Goal: Task Accomplishment & Management: Manage account settings

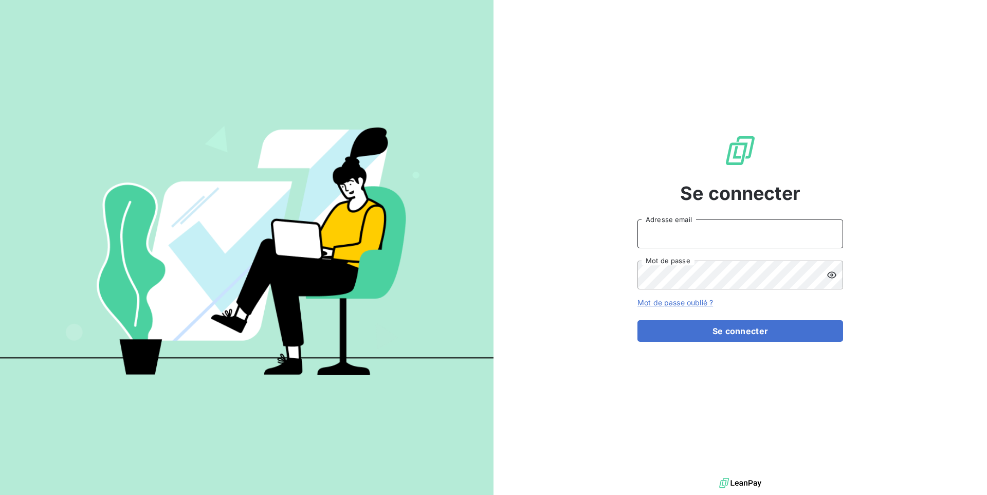
drag, startPoint x: 761, startPoint y: 230, endPoint x: 756, endPoint y: 245, distance: 15.3
click at [762, 229] on input "Adresse email" at bounding box center [740, 233] width 206 height 29
click at [637, 320] on button "Se connecter" at bounding box center [740, 331] width 206 height 22
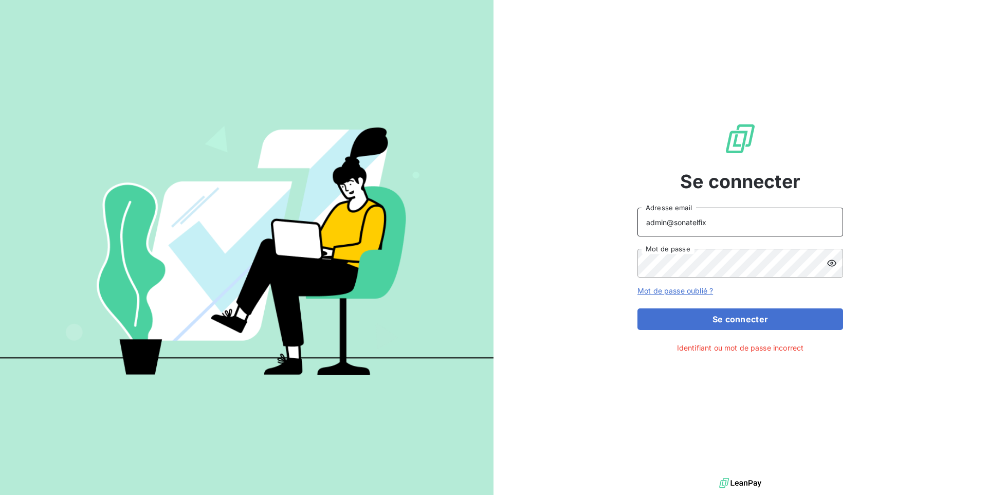
click at [799, 220] on input "admin@sonatelfix" at bounding box center [740, 222] width 206 height 29
type input "admin@sonatelfixe"
click at [637, 308] on button "Se connecter" at bounding box center [740, 319] width 206 height 22
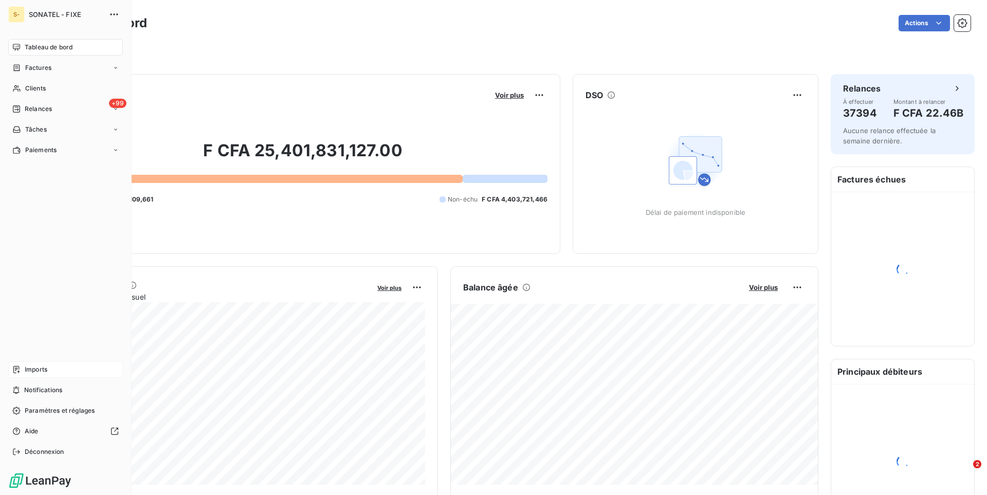
click at [22, 367] on div "Imports" at bounding box center [65, 369] width 115 height 16
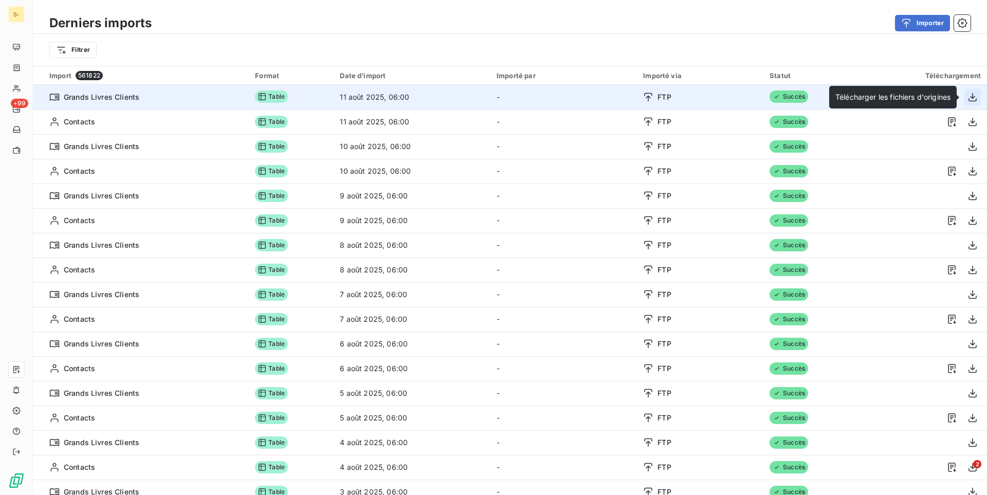
click at [978, 96] on button "button" at bounding box center [972, 97] width 16 height 16
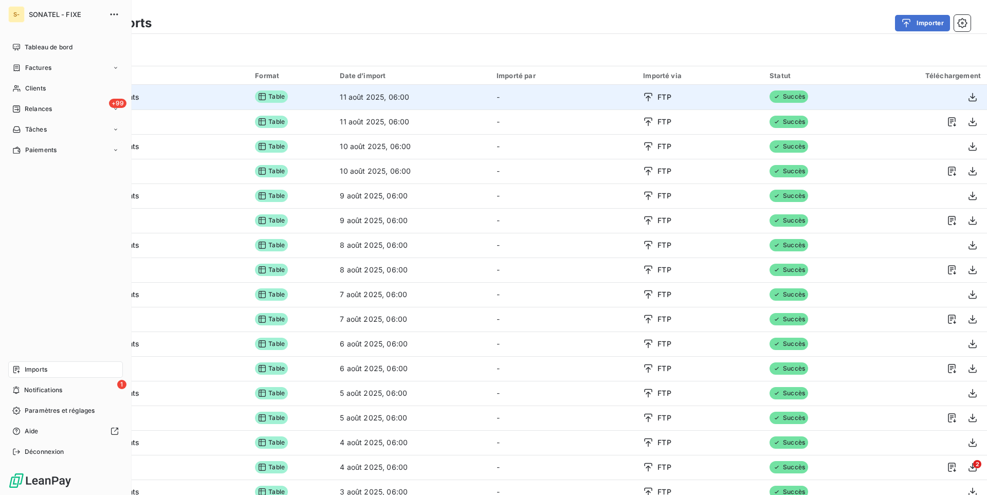
click at [36, 89] on span "Clients" at bounding box center [35, 88] width 21 height 9
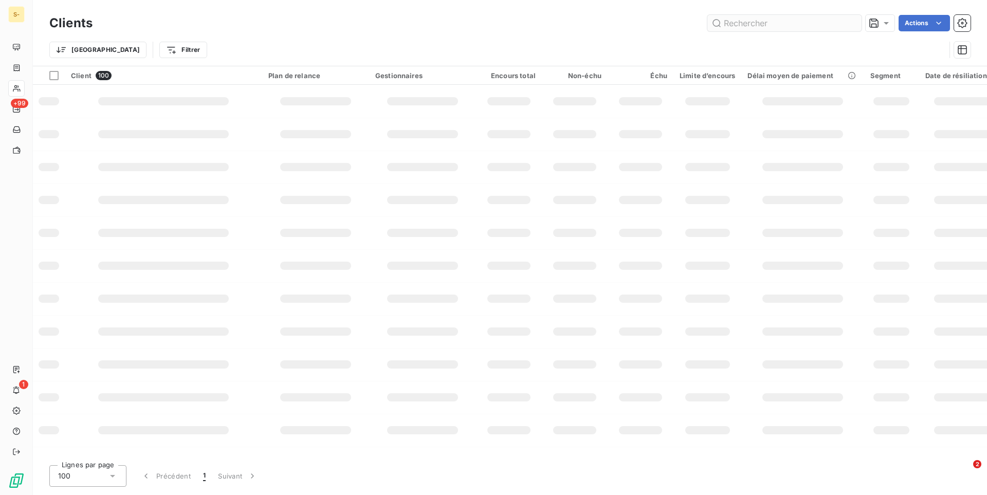
click at [742, 25] on input "text" at bounding box center [784, 23] width 154 height 16
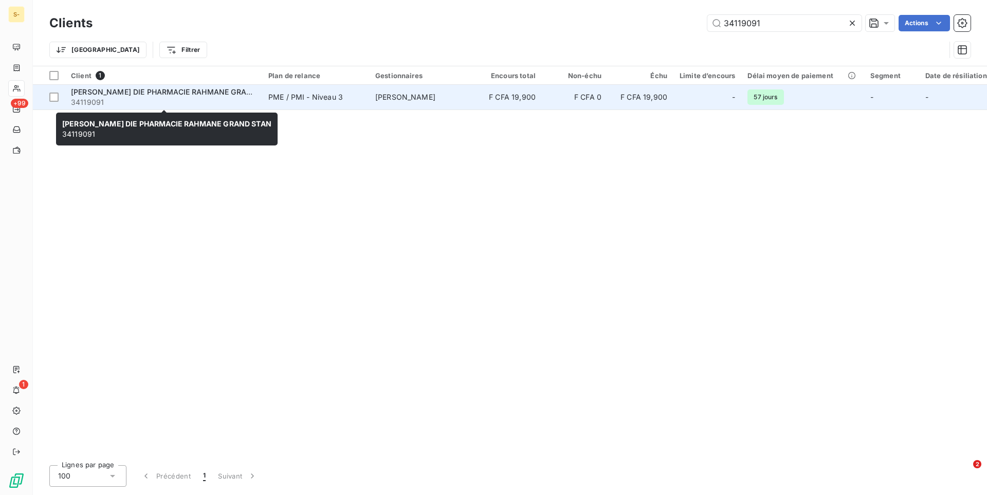
type input "34119091"
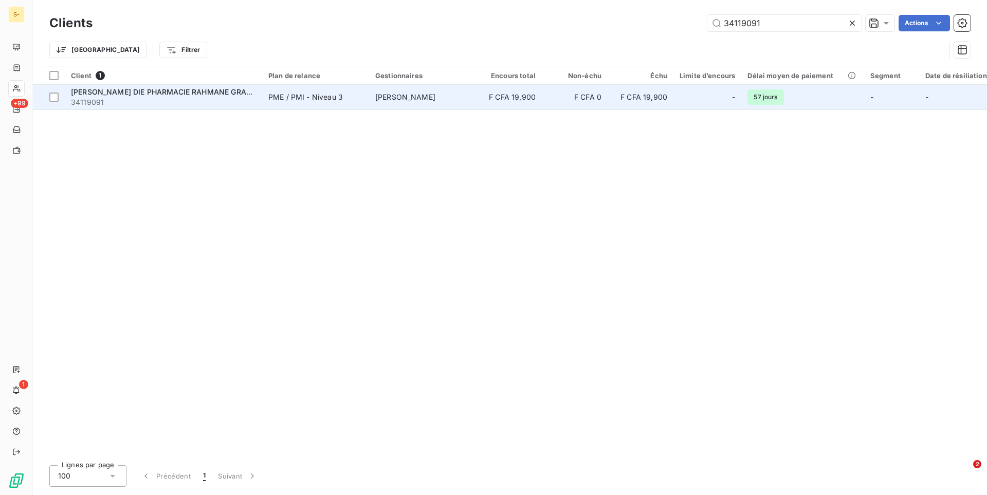
click at [227, 103] on span "34119091" at bounding box center [163, 102] width 185 height 10
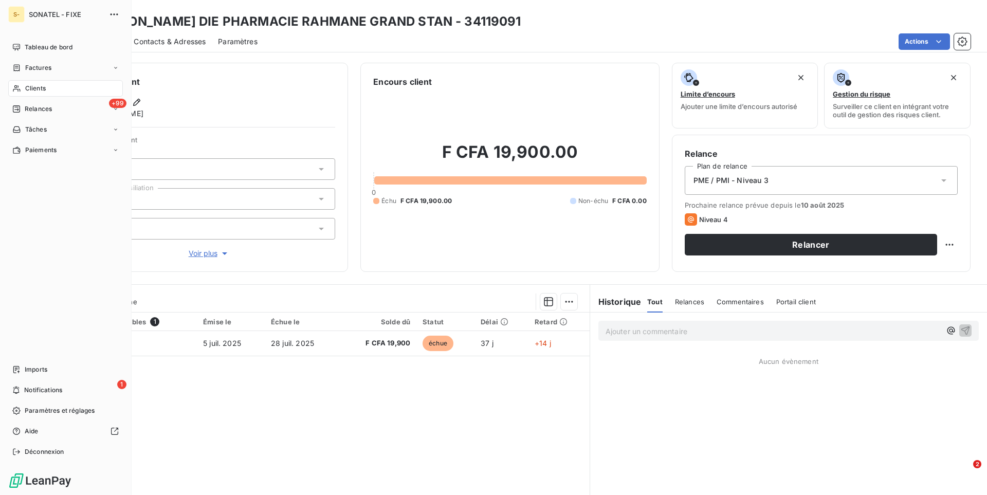
click at [42, 90] on span "Clients" at bounding box center [35, 88] width 21 height 9
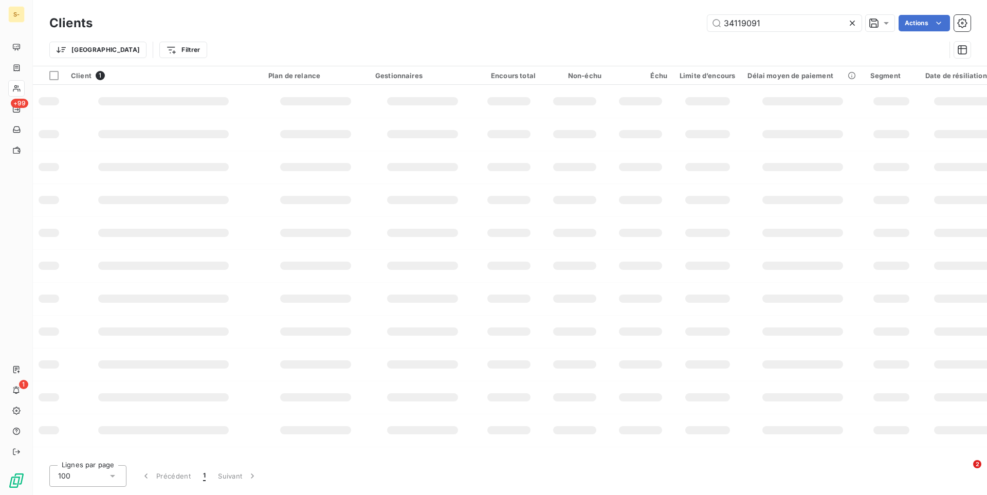
drag, startPoint x: 769, startPoint y: 25, endPoint x: 597, endPoint y: 25, distance: 172.2
click at [707, 25] on input "34119091" at bounding box center [784, 23] width 154 height 16
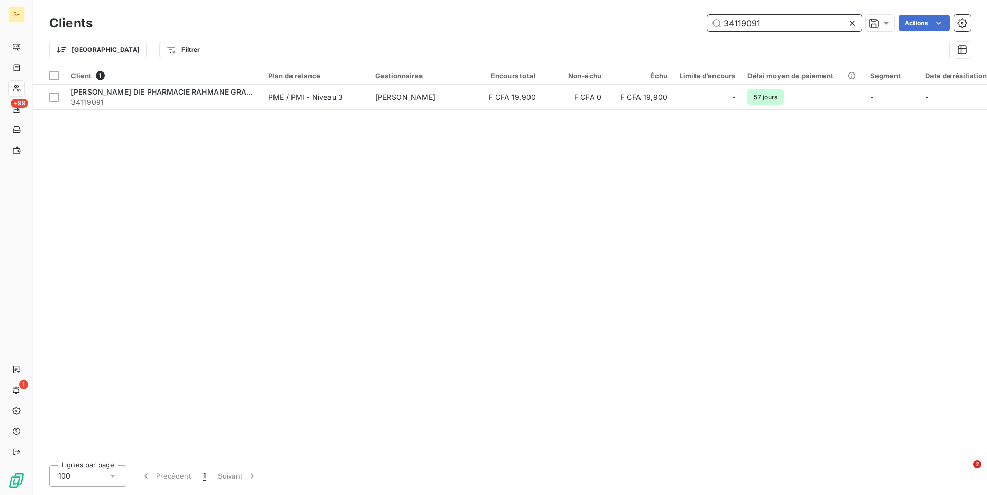
drag, startPoint x: 766, startPoint y: 22, endPoint x: 660, endPoint y: 19, distance: 105.9
click at [707, 19] on input "34119091" at bounding box center [784, 23] width 154 height 16
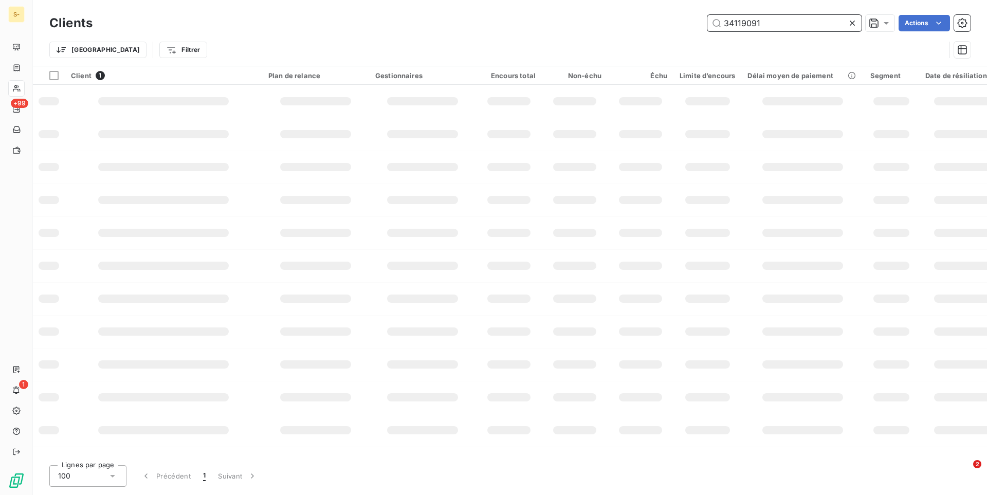
drag, startPoint x: 766, startPoint y: 21, endPoint x: 728, endPoint y: 26, distance: 38.4
click at [728, 26] on input "34119091" at bounding box center [784, 23] width 154 height 16
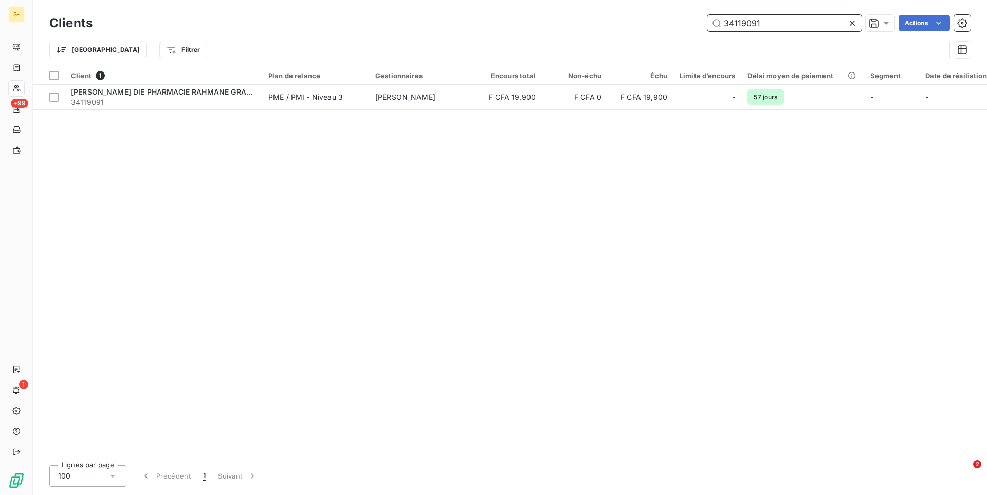
drag, startPoint x: 762, startPoint y: 24, endPoint x: 700, endPoint y: 26, distance: 61.7
click at [707, 26] on input "34119091" at bounding box center [784, 23] width 154 height 16
paste input "16722"
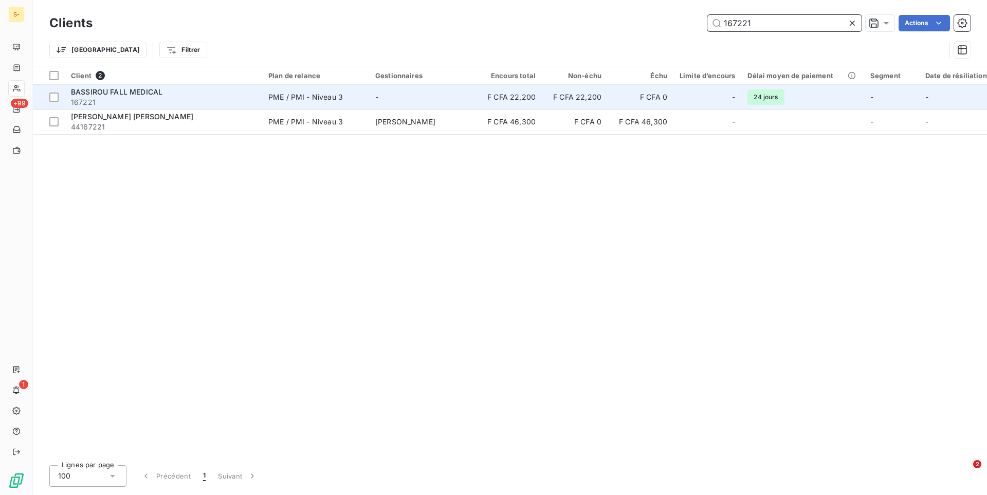
type input "167221"
click at [196, 97] on div "BASSIROU FALL MEDICAL" at bounding box center [163, 92] width 185 height 10
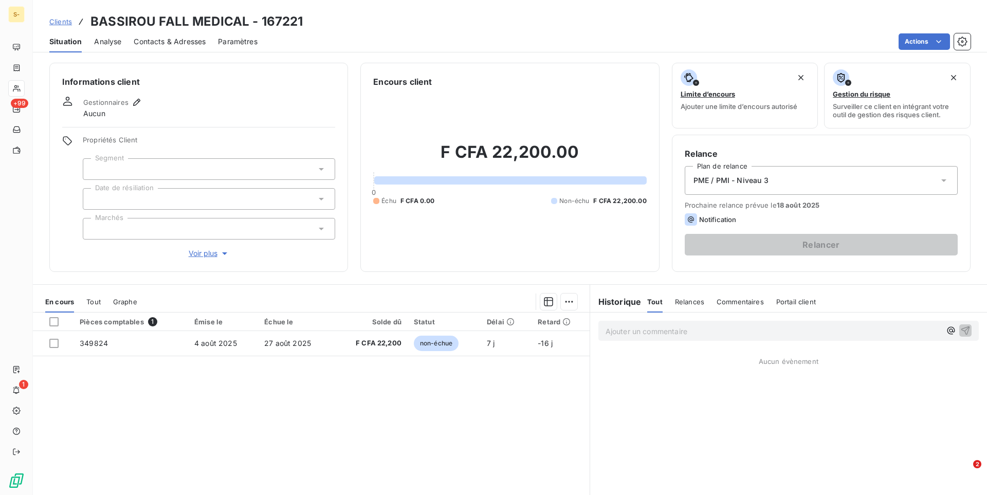
click at [106, 307] on div "En cours Tout Graphe" at bounding box center [311, 302] width 557 height 22
click at [100, 302] on span "Tout" at bounding box center [93, 302] width 14 height 8
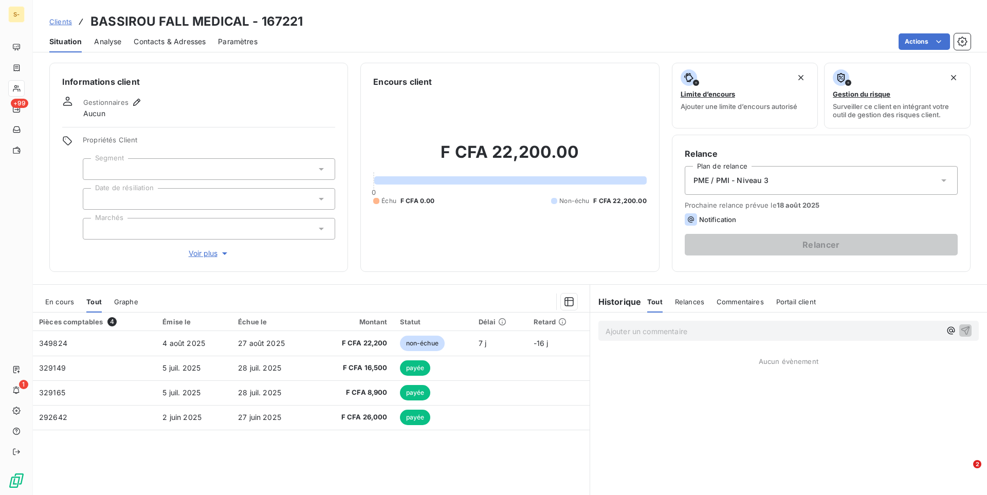
click at [71, 304] on span "En cours" at bounding box center [59, 302] width 29 height 8
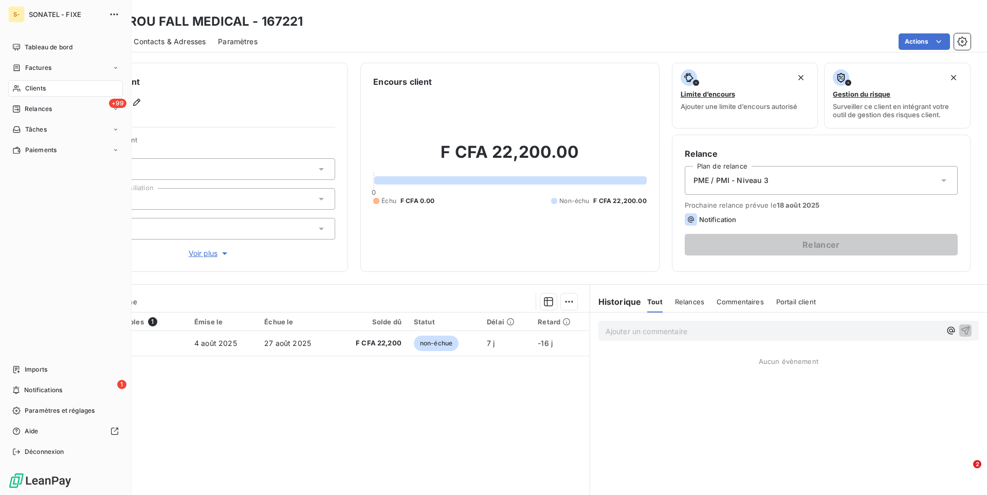
click at [26, 92] on span "Clients" at bounding box center [35, 88] width 21 height 9
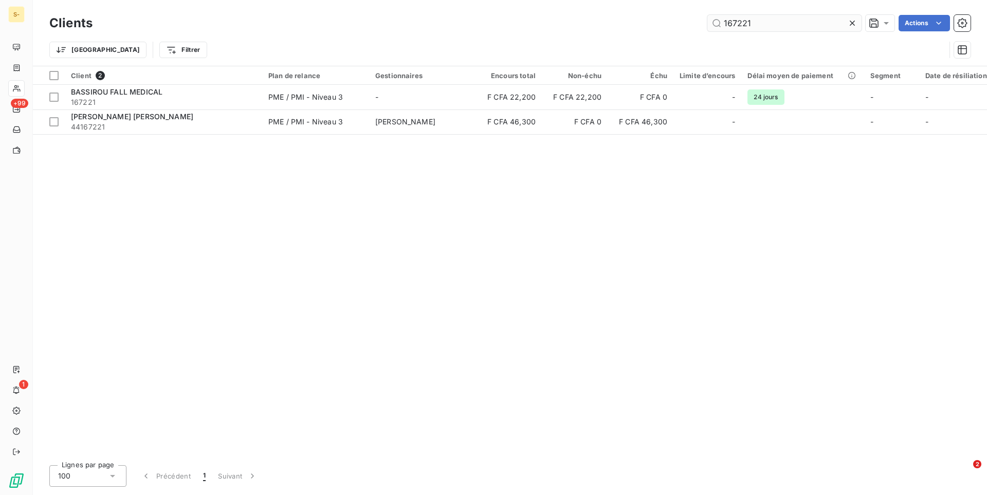
drag, startPoint x: 758, startPoint y: 28, endPoint x: 684, endPoint y: 19, distance: 74.7
click at [707, 19] on input "167221" at bounding box center [784, 23] width 154 height 16
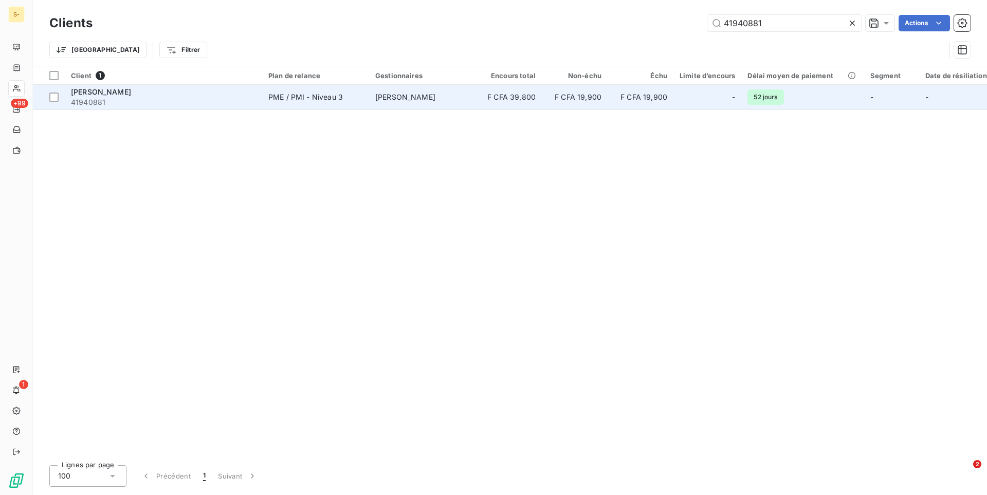
type input "41940881"
click at [252, 103] on span "41940881" at bounding box center [163, 102] width 185 height 10
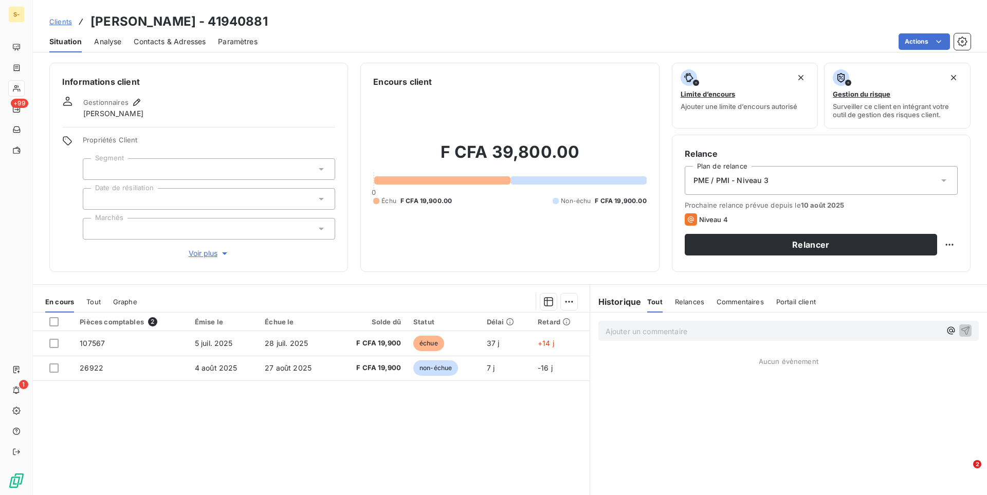
click at [99, 302] on span "Tout" at bounding box center [93, 302] width 14 height 8
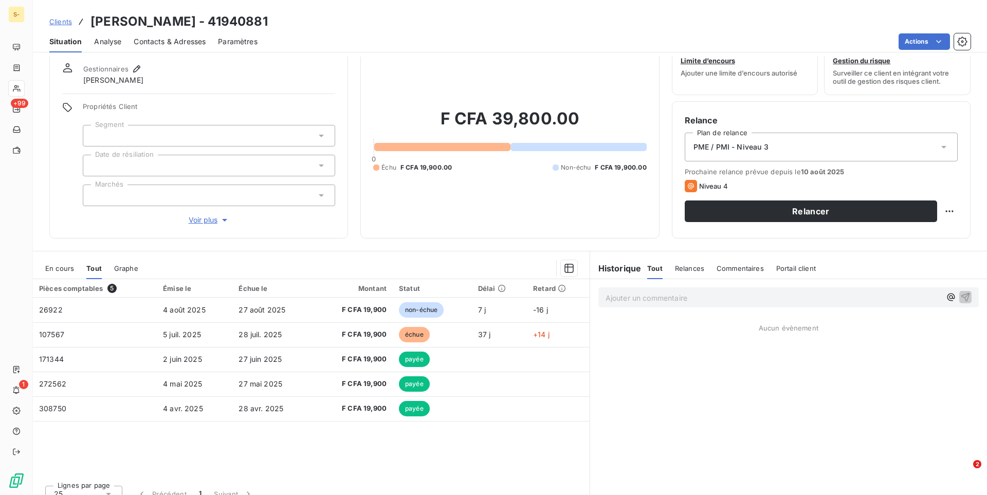
scroll to position [46, 0]
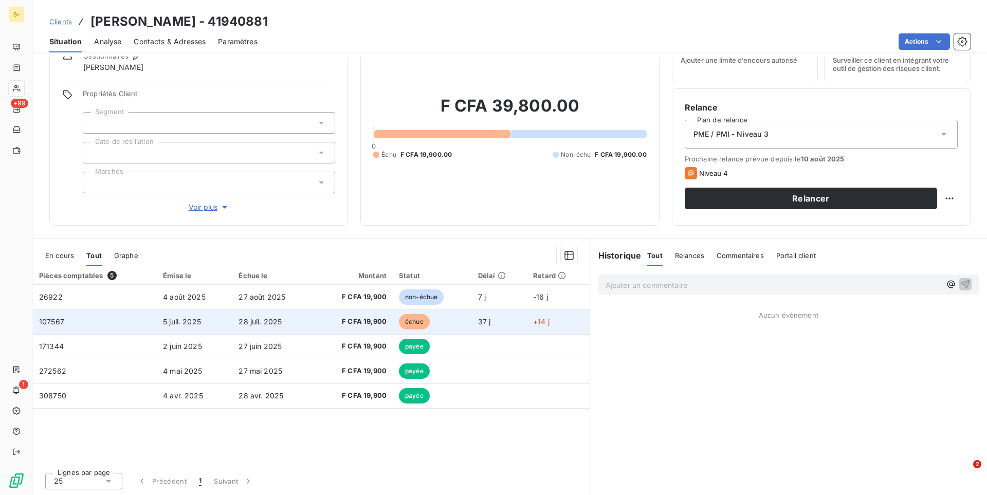
click at [462, 316] on td "échue" at bounding box center [432, 321] width 79 height 25
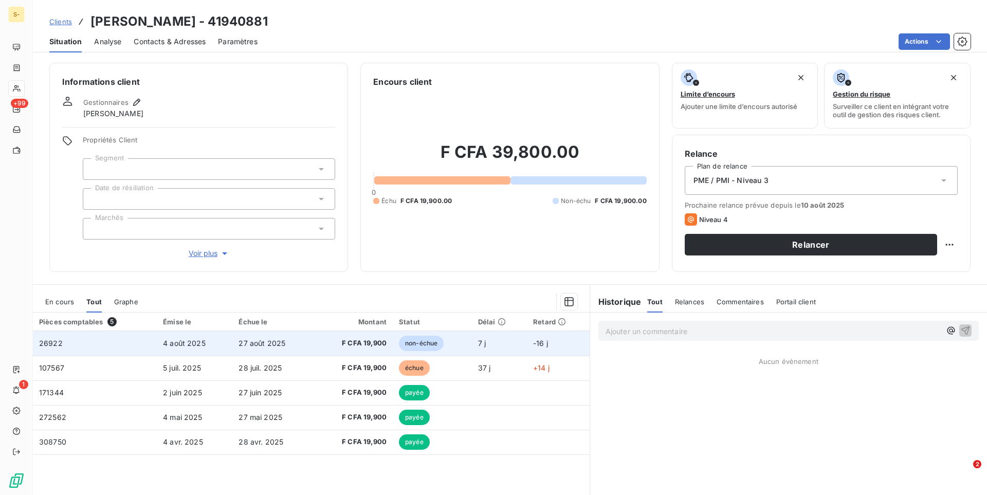
scroll to position [46, 0]
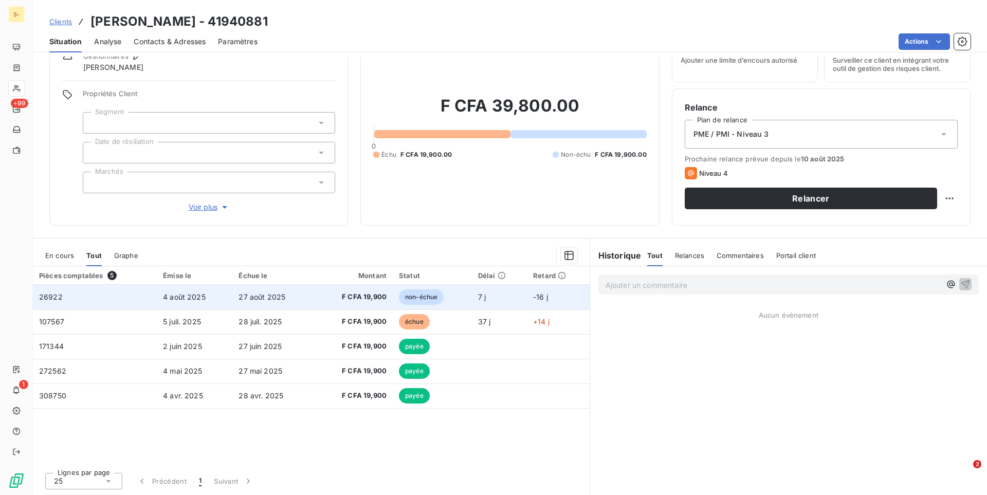
click at [451, 301] on td "non-échue" at bounding box center [432, 297] width 79 height 25
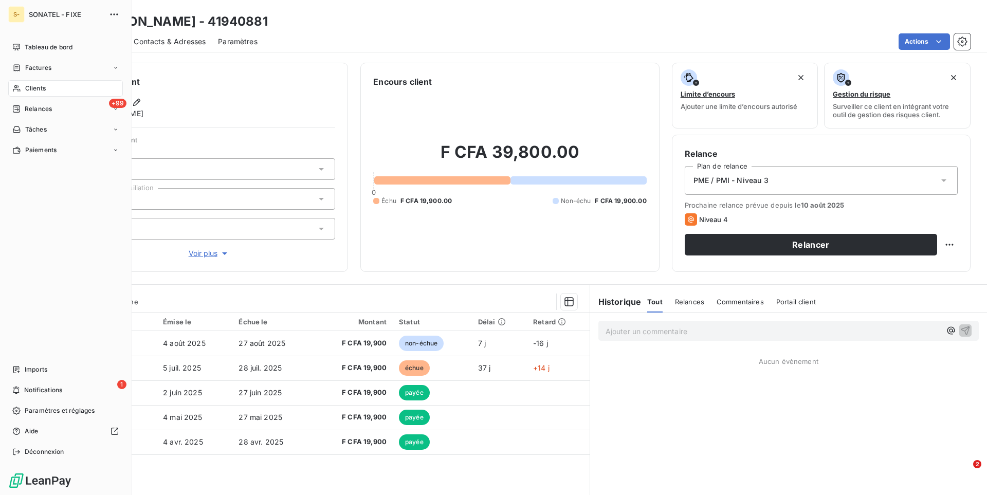
click at [21, 88] on icon at bounding box center [16, 88] width 9 height 8
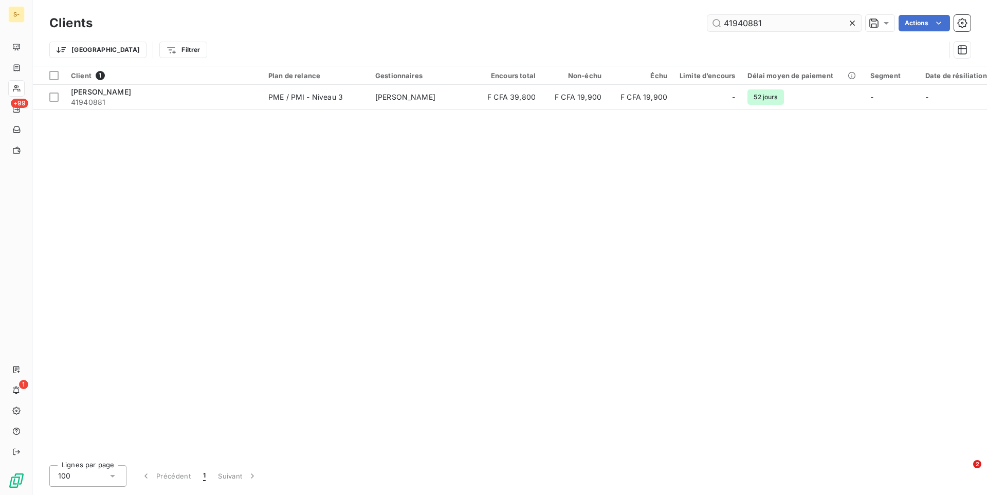
drag, startPoint x: 764, startPoint y: 23, endPoint x: 644, endPoint y: 28, distance: 119.8
click at [707, 28] on input "41940881" at bounding box center [784, 23] width 154 height 16
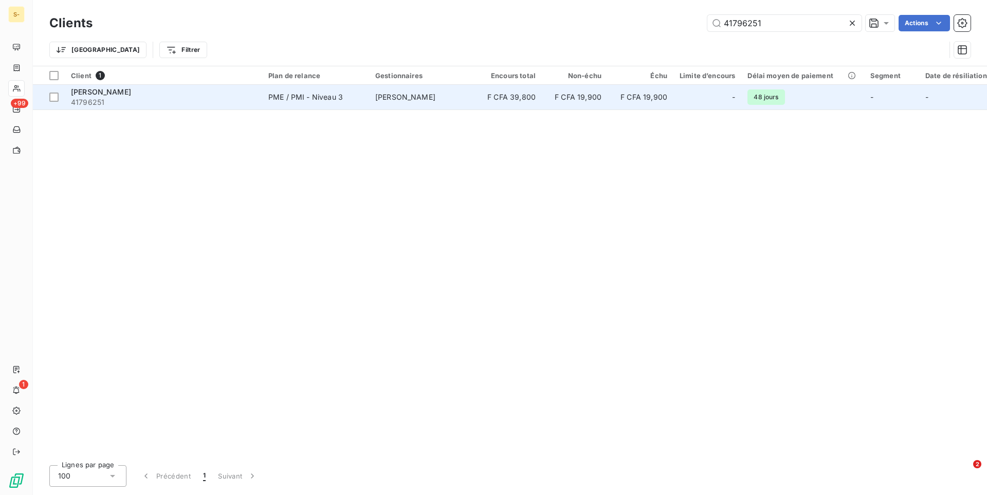
type input "41796251"
click at [255, 103] on span "41796251" at bounding box center [163, 102] width 185 height 10
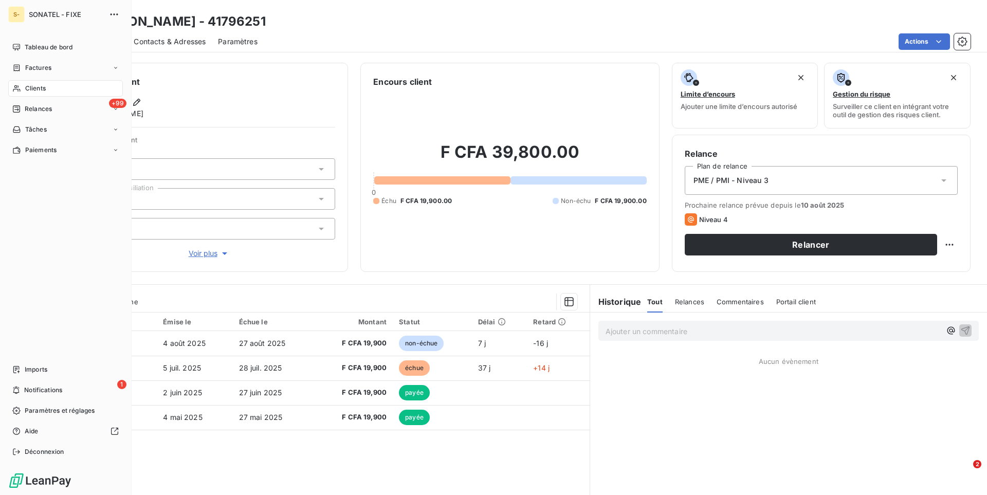
click at [30, 88] on span "Clients" at bounding box center [35, 88] width 21 height 9
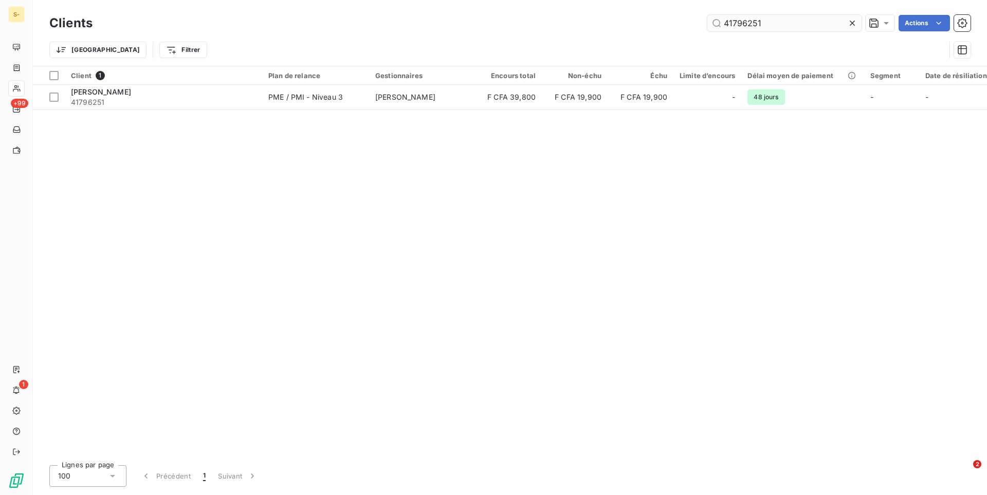
drag, startPoint x: 739, startPoint y: 23, endPoint x: 662, endPoint y: 30, distance: 76.9
click at [707, 30] on input "41796251" at bounding box center [784, 23] width 154 height 16
drag, startPoint x: 771, startPoint y: 24, endPoint x: 663, endPoint y: 25, distance: 108.4
click at [707, 25] on input "41796251" at bounding box center [784, 23] width 154 height 16
type input "37760671"
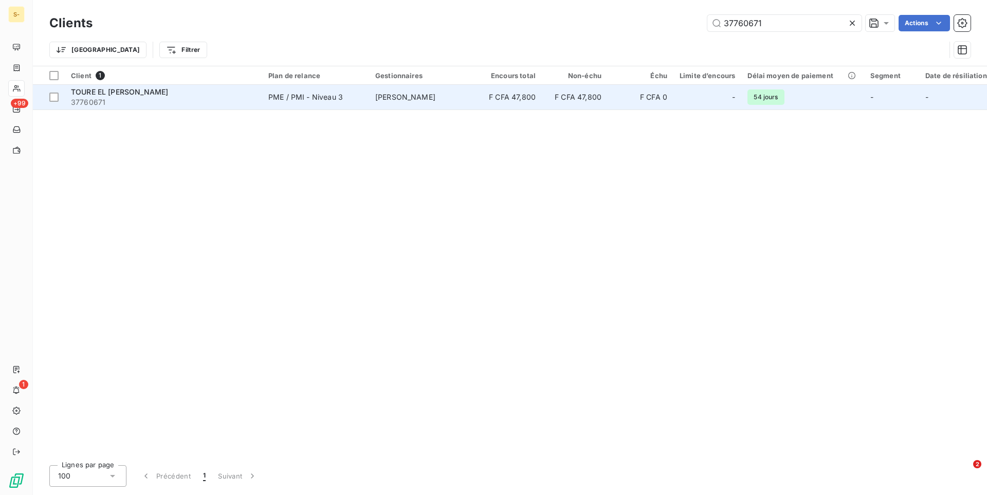
click at [413, 109] on table "Client 1 Plan de relance Gestionnaires Encours total Non-échu Échu Limite d’enc…" at bounding box center [706, 88] width 1347 height 44
click at [413, 108] on td "[PERSON_NAME]" at bounding box center [422, 97] width 107 height 25
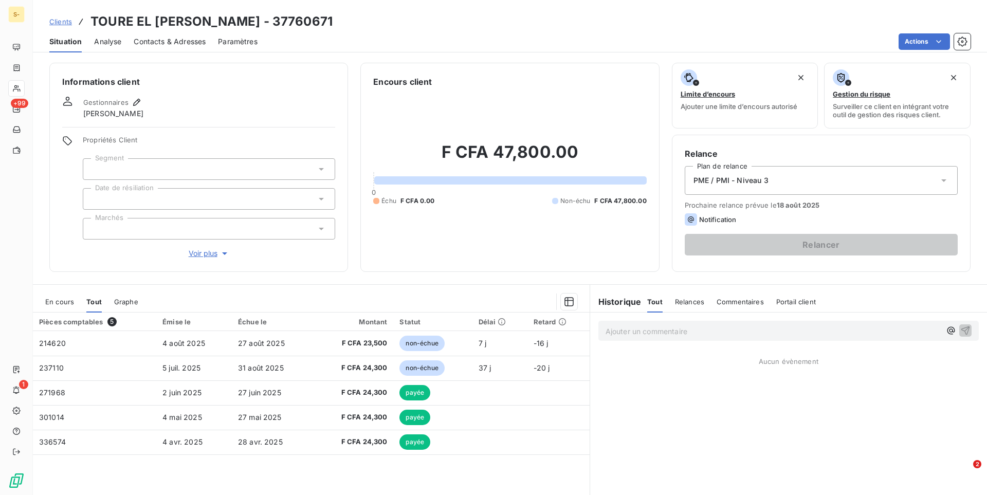
drag, startPoint x: 355, startPoint y: 111, endPoint x: 332, endPoint y: 112, distance: 23.7
click at [332, 112] on div "Informations client Gestionnaires [PERSON_NAME] Propriétés Client Segment Date …" at bounding box center [510, 167] width 954 height 209
click at [330, 109] on div "Gestionnaires [PERSON_NAME]" at bounding box center [198, 107] width 273 height 23
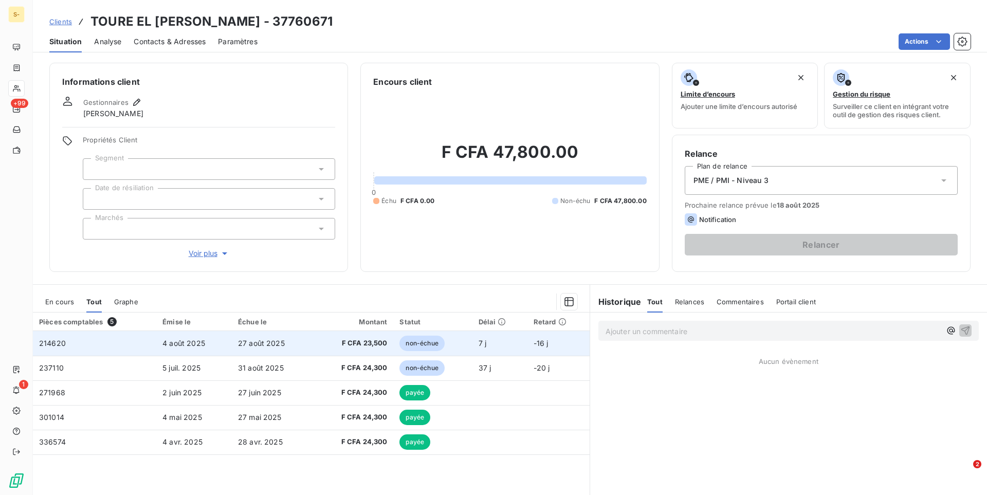
click at [319, 348] on td "F CFA 23,500" at bounding box center [353, 343] width 81 height 25
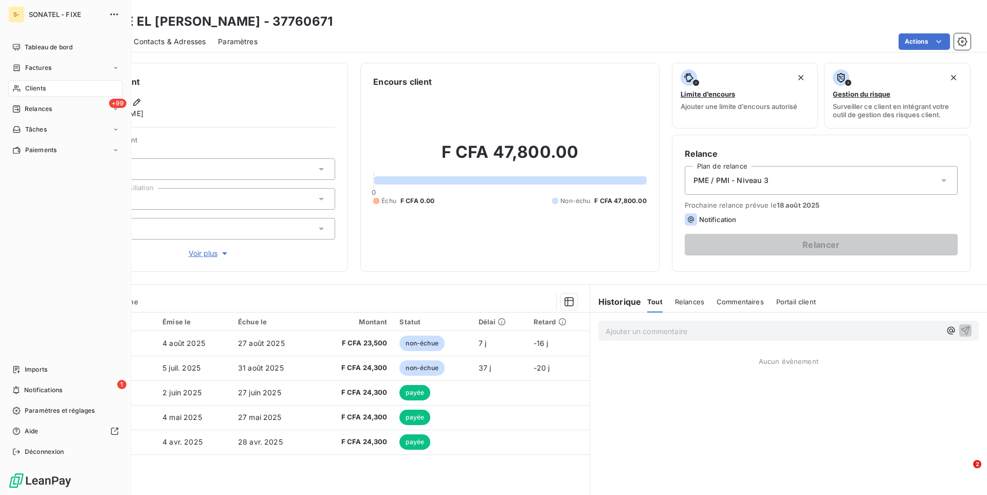
click at [27, 90] on span "Clients" at bounding box center [35, 88] width 21 height 9
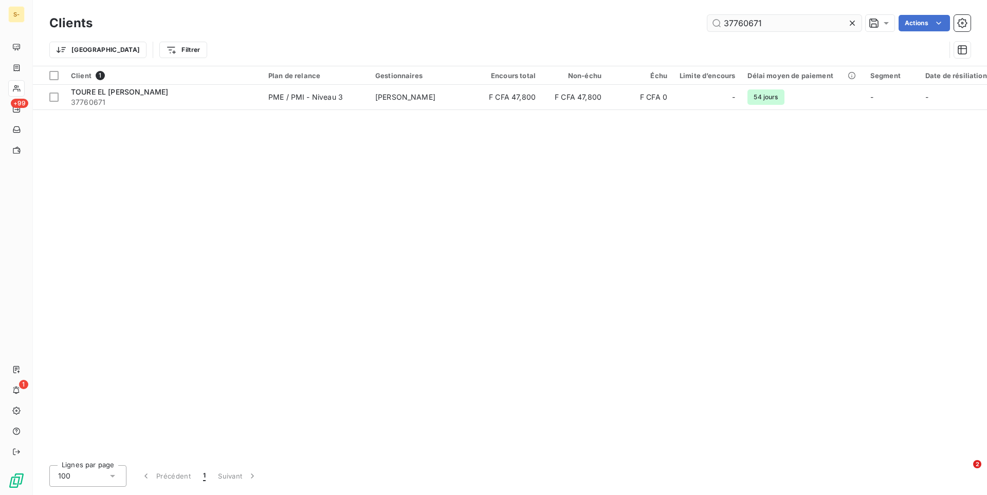
drag, startPoint x: 785, startPoint y: 28, endPoint x: 611, endPoint y: 22, distance: 173.8
click at [707, 22] on input "37760671" at bounding box center [784, 23] width 154 height 16
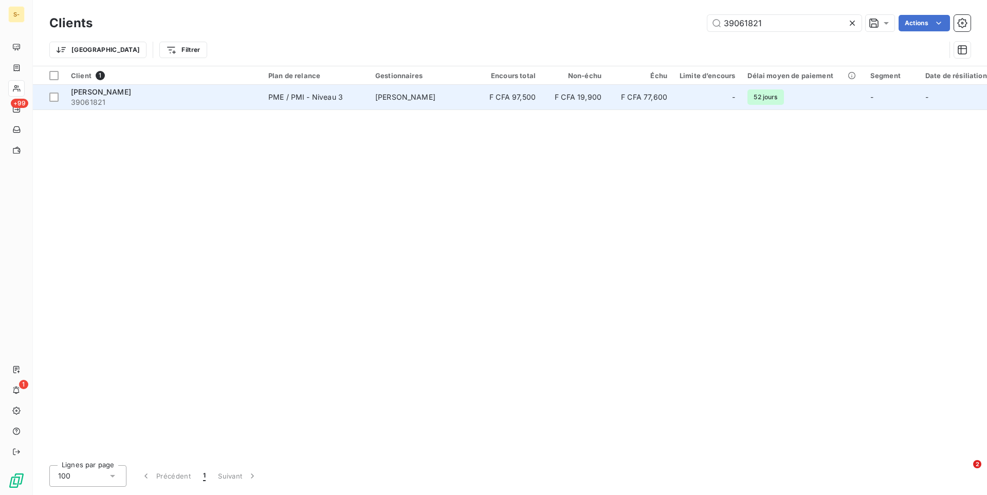
type input "39061821"
click at [224, 100] on span "39061821" at bounding box center [163, 102] width 185 height 10
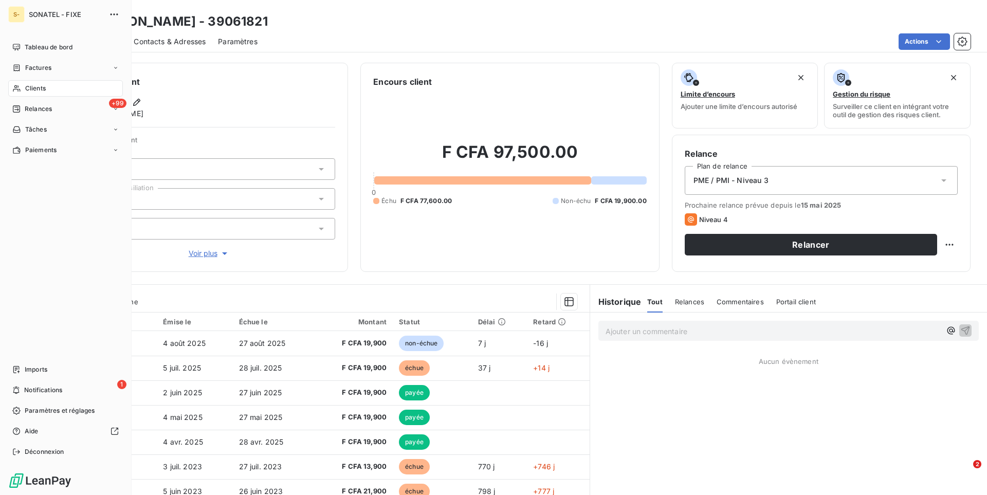
click at [42, 94] on div "Clients" at bounding box center [65, 88] width 115 height 16
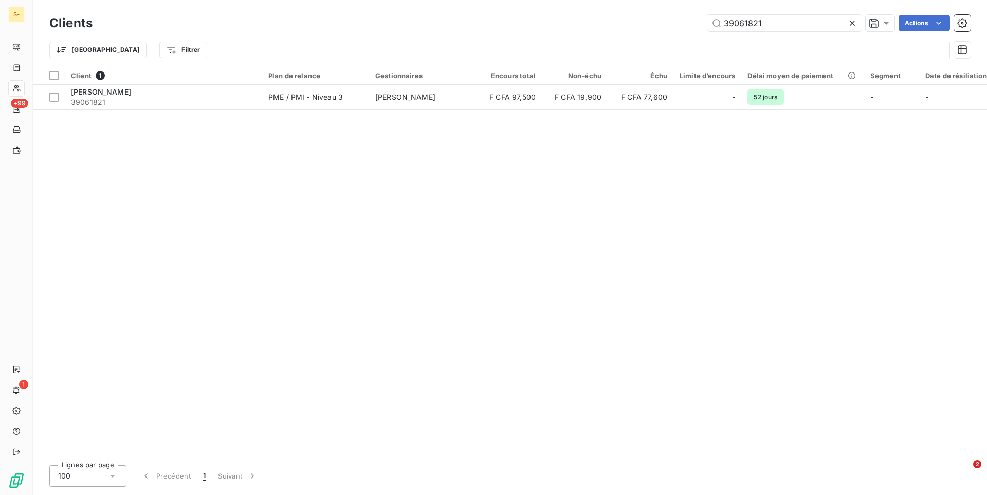
drag, startPoint x: 781, startPoint y: 18, endPoint x: 625, endPoint y: 1, distance: 157.2
click at [707, 15] on input "39061821" at bounding box center [784, 23] width 154 height 16
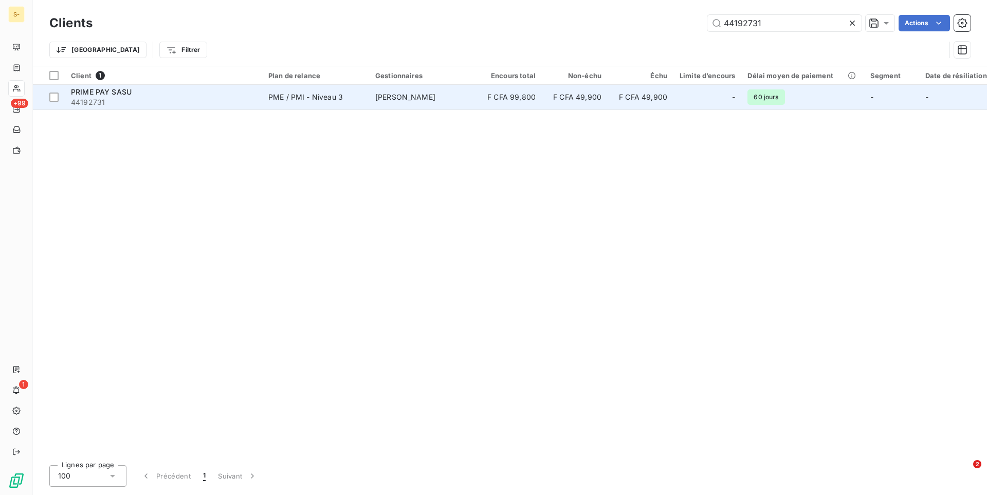
type input "44192731"
click at [477, 93] on td "F CFA 99,800" at bounding box center [509, 97] width 66 height 25
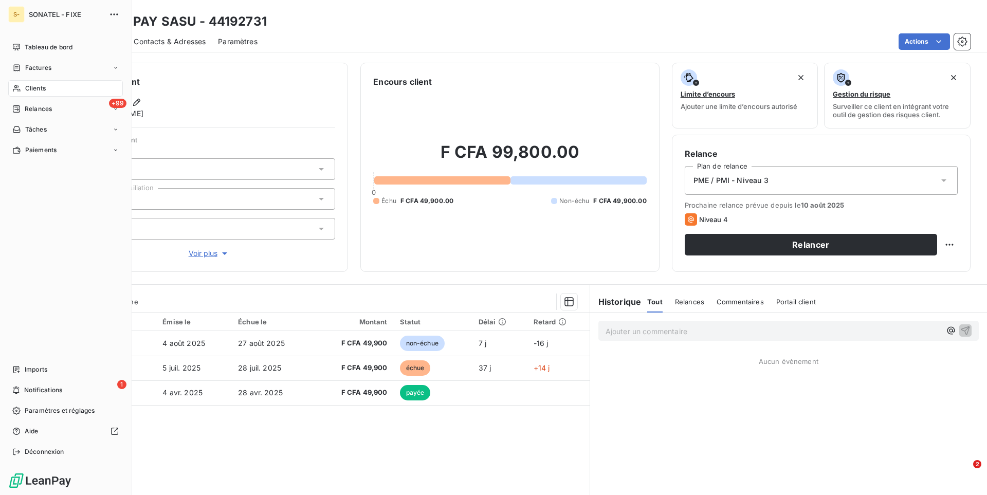
click at [58, 92] on div "Clients" at bounding box center [65, 88] width 115 height 16
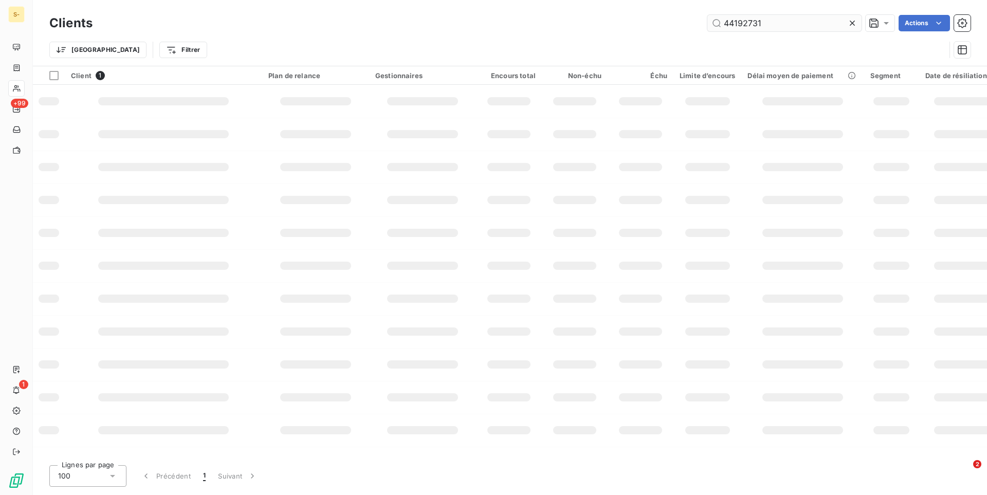
drag, startPoint x: 778, startPoint y: 17, endPoint x: 690, endPoint y: 24, distance: 87.6
click at [707, 24] on input "44192731" at bounding box center [784, 23] width 154 height 16
drag, startPoint x: 762, startPoint y: 21, endPoint x: 704, endPoint y: 23, distance: 58.1
click at [707, 23] on input "44192731" at bounding box center [784, 23] width 154 height 16
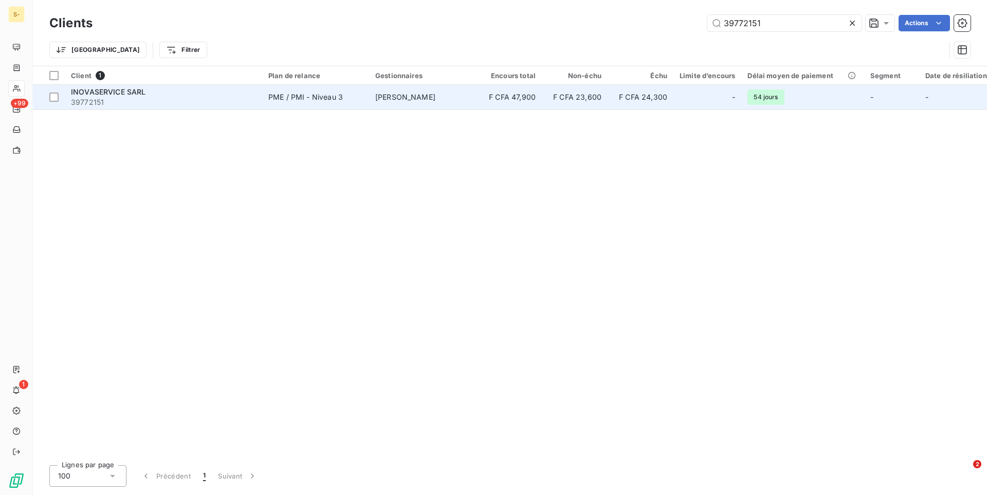
type input "39772151"
click at [261, 101] on td "INOVASERVICE SARL 39772151" at bounding box center [163, 97] width 197 height 25
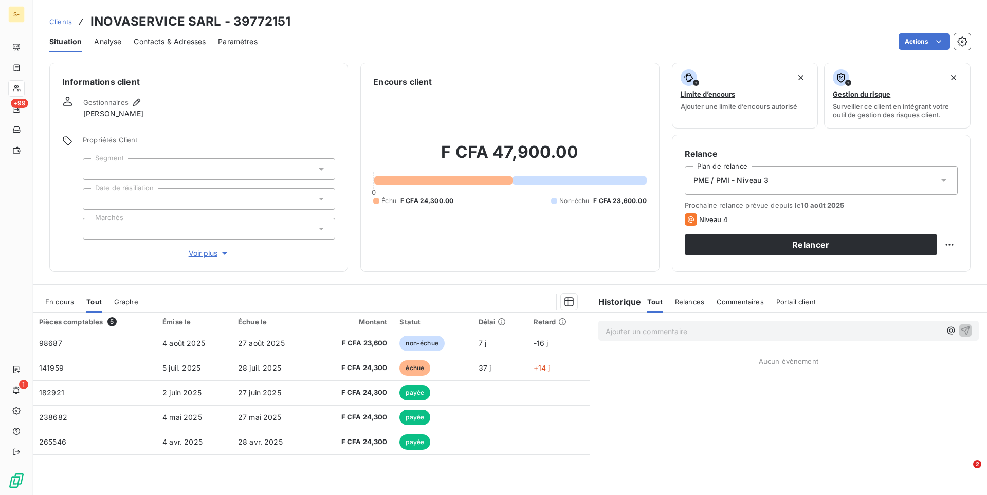
click at [536, 250] on div "F CFA 47,900.00 0 Échu F CFA 24,300.00 Non-échu F CFA 23,600.00" at bounding box center [509, 173] width 273 height 171
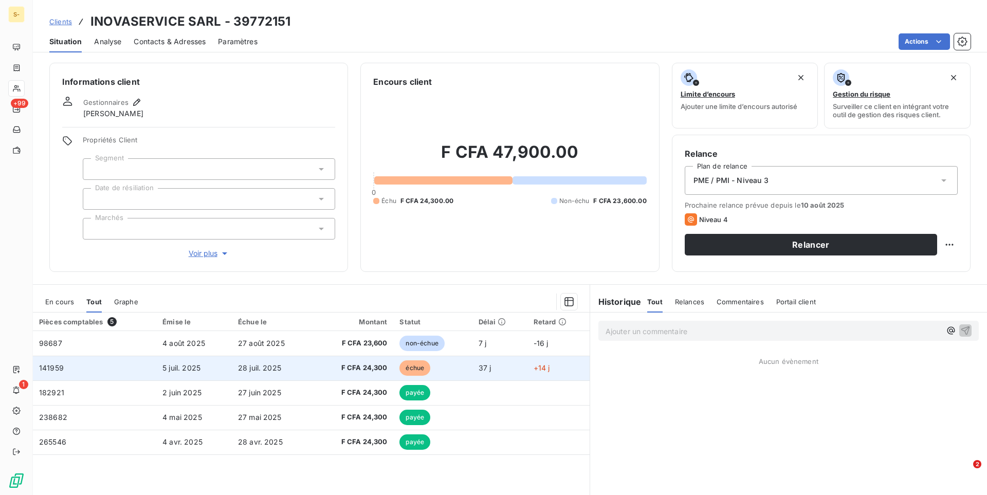
click at [300, 374] on td "28 juil. 2025" at bounding box center [272, 368] width 81 height 25
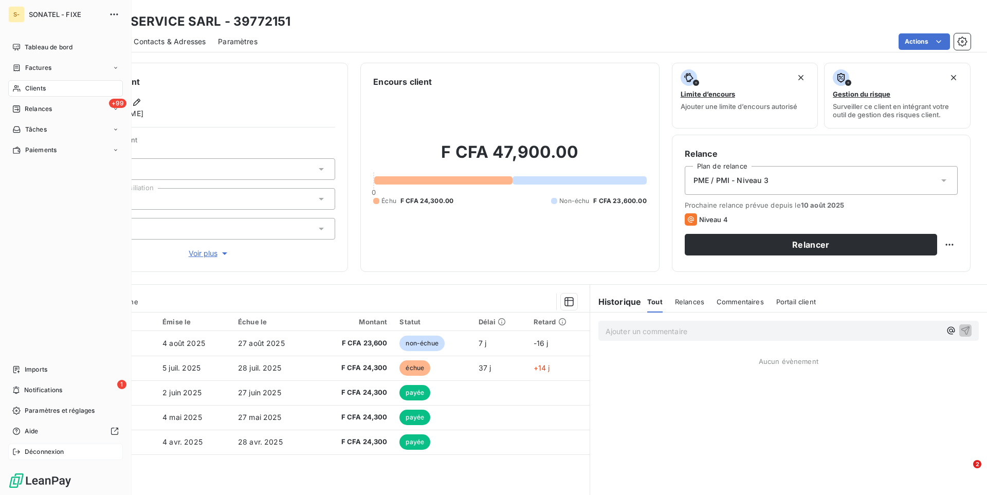
click at [49, 453] on span "Déconnexion" at bounding box center [45, 451] width 40 height 9
